Goal: Transaction & Acquisition: Purchase product/service

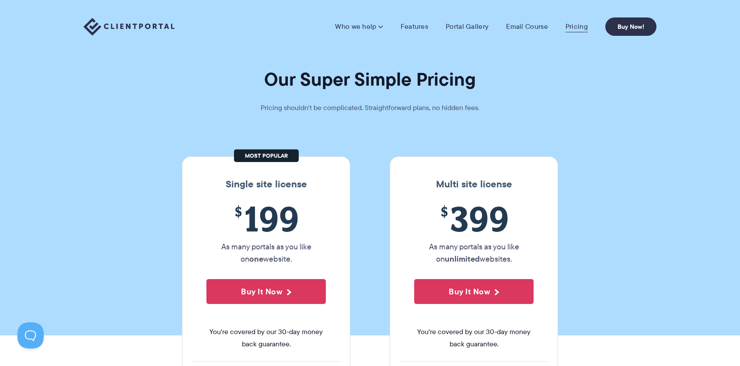
click at [575, 27] on link "Pricing" at bounding box center [576, 26] width 22 height 9
click at [301, 293] on button "Buy It Now" at bounding box center [265, 291] width 119 height 25
click at [410, 28] on link "Features" at bounding box center [414, 26] width 28 height 9
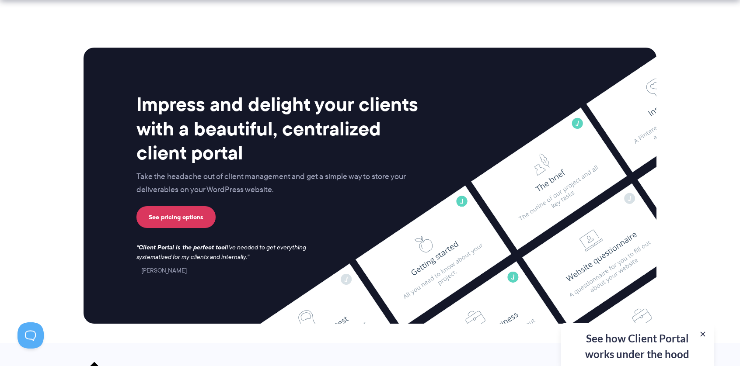
scroll to position [2331, 0]
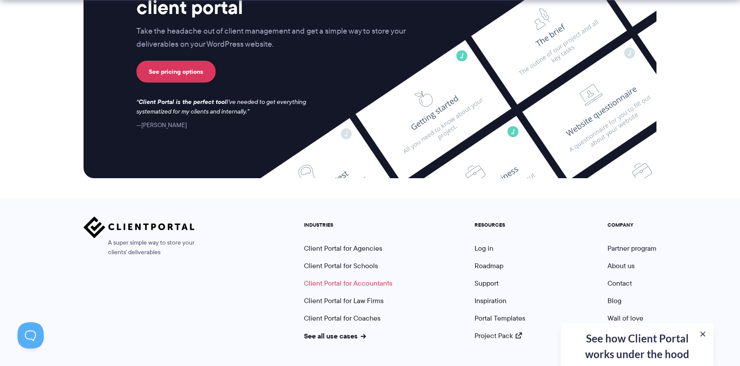
click at [384, 278] on link "Client Portal for Accountants" at bounding box center [348, 283] width 88 height 10
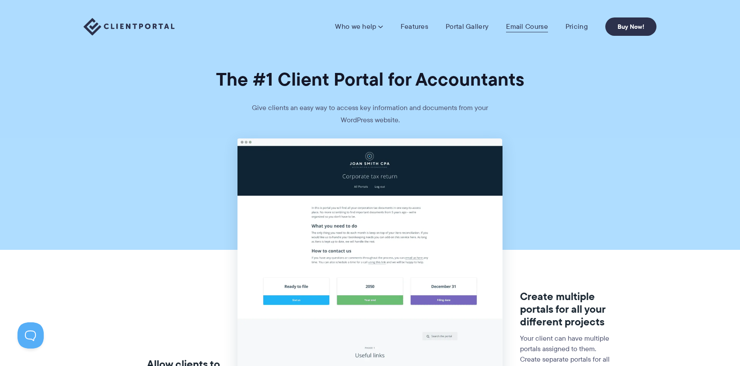
click at [536, 28] on link "Email Course" at bounding box center [527, 26] width 42 height 9
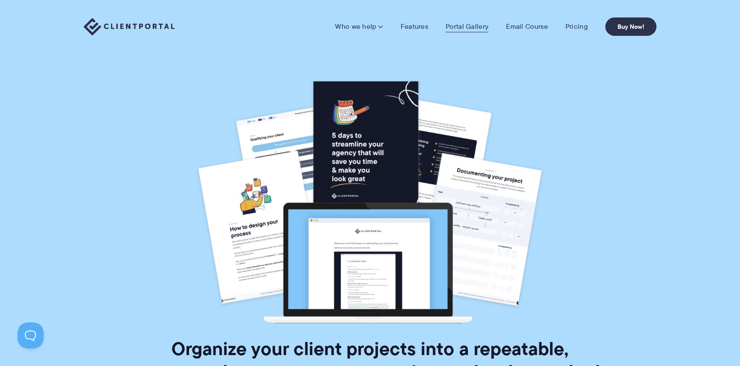
click at [472, 23] on link "Portal Gallery" at bounding box center [466, 26] width 43 height 9
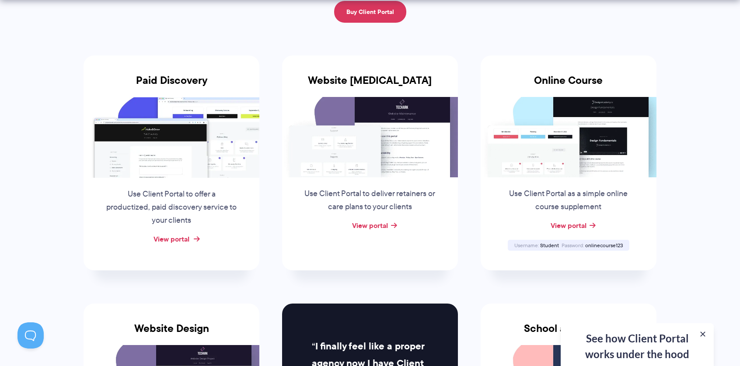
click at [185, 238] on link "View portal" at bounding box center [171, 239] width 36 height 10
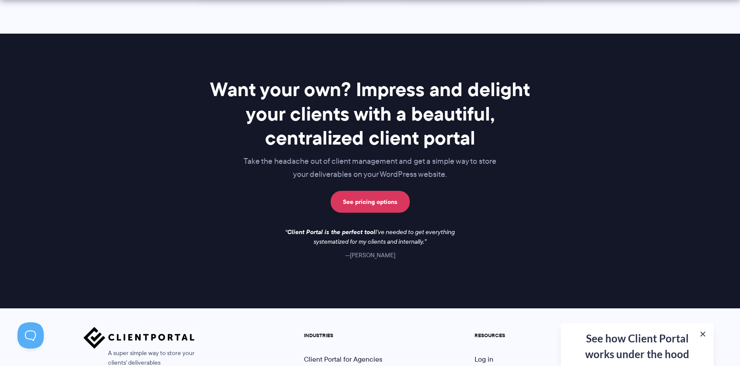
scroll to position [1302, 0]
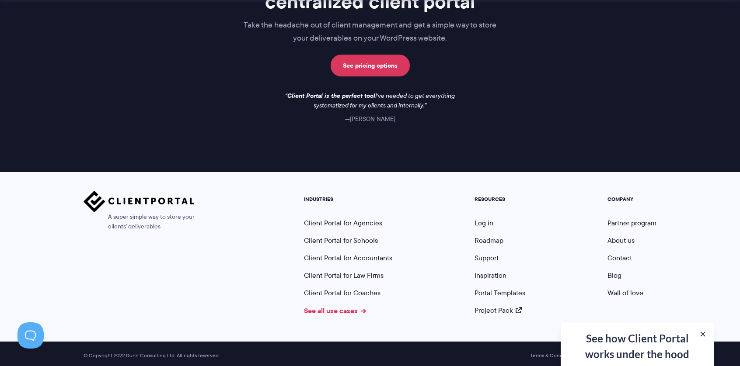
click at [347, 309] on link "See all use cases" at bounding box center [335, 311] width 62 height 10
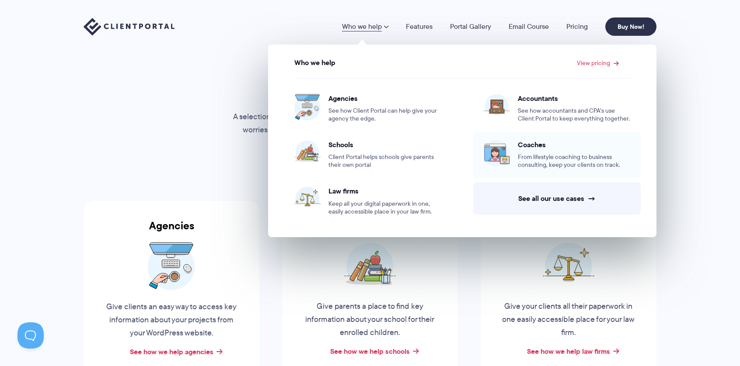
click at [538, 144] on span "Coaches" at bounding box center [574, 144] width 112 height 9
